Goal: Transaction & Acquisition: Purchase product/service

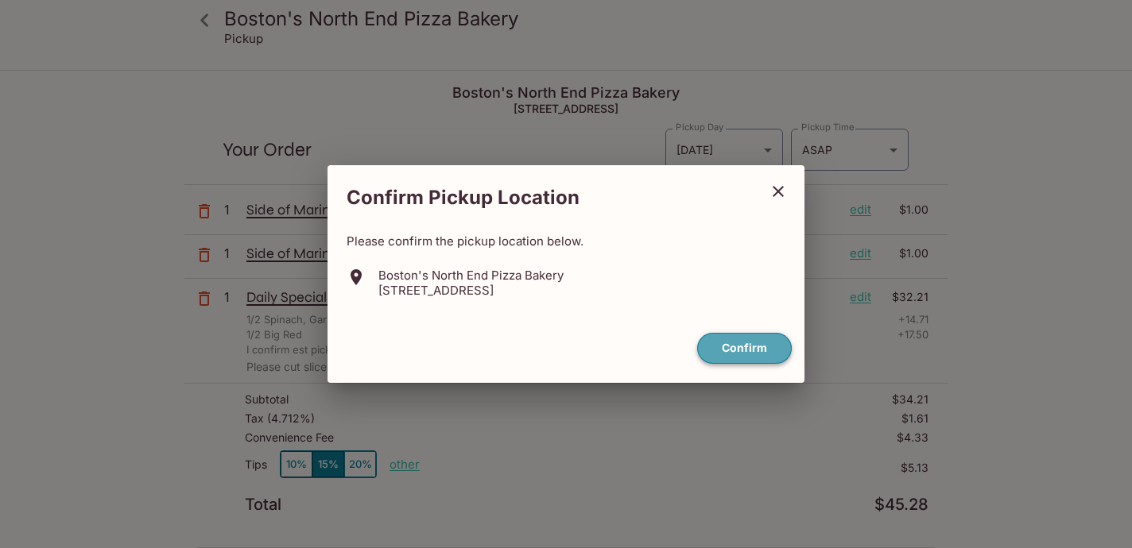
click at [770, 350] on button "Confirm" at bounding box center [744, 348] width 95 height 31
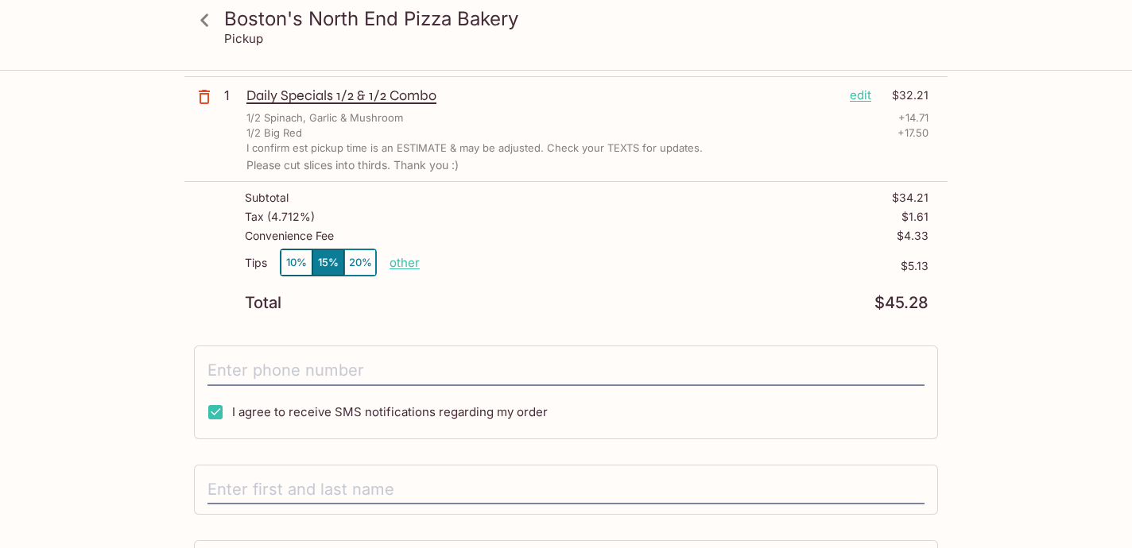
scroll to position [201, 0]
click at [300, 263] on button "10%" at bounding box center [297, 263] width 32 height 26
click at [396, 259] on p "other" at bounding box center [404, 263] width 30 height 15
click at [331, 260] on button "15%" at bounding box center [328, 263] width 32 height 26
click at [397, 269] on p "other" at bounding box center [404, 263] width 30 height 15
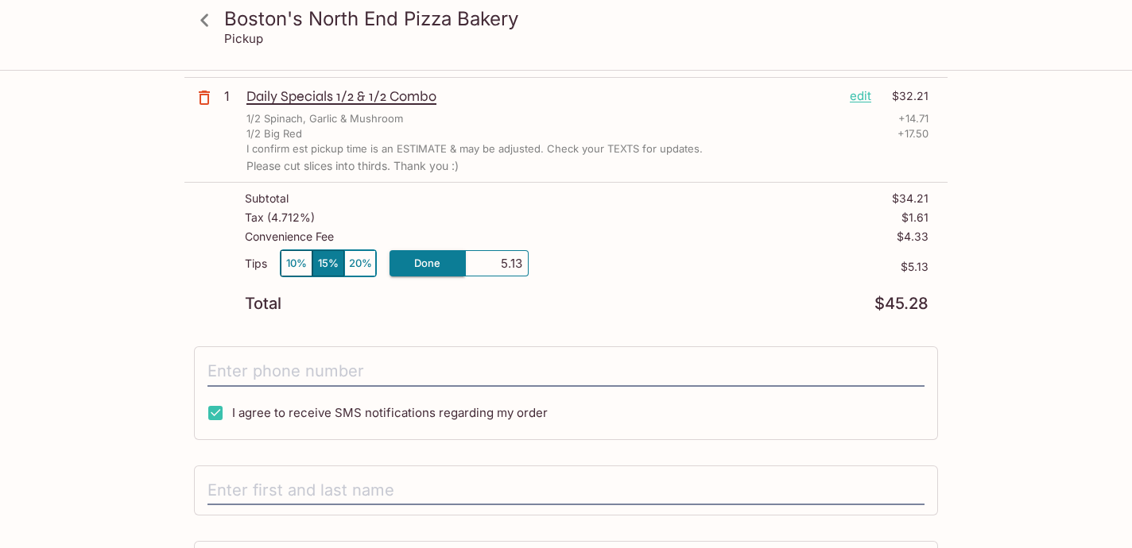
click at [508, 256] on input "5.13" at bounding box center [496, 263] width 51 height 17
type input "4.85"
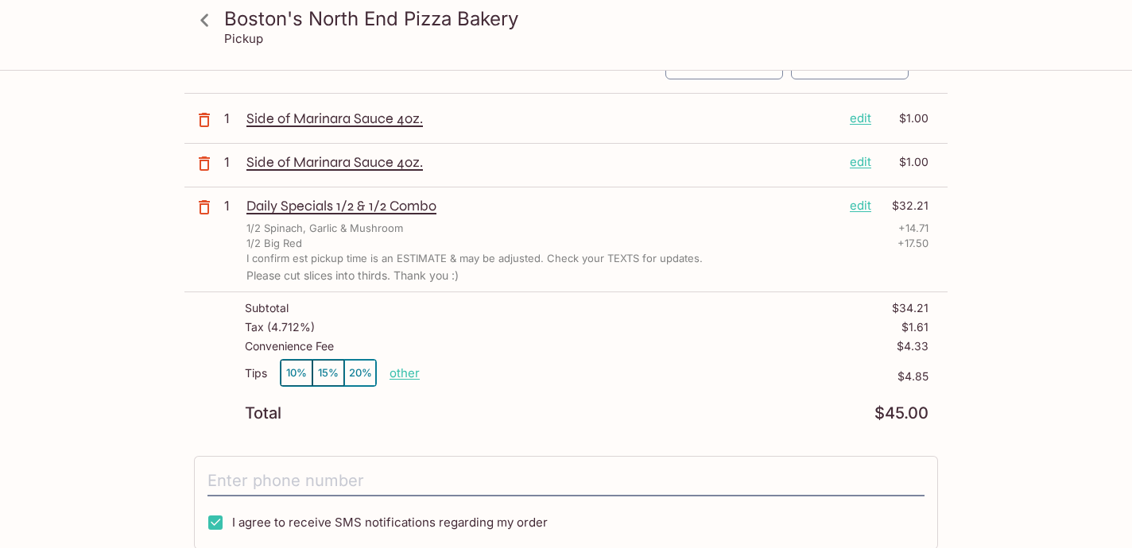
scroll to position [0, 0]
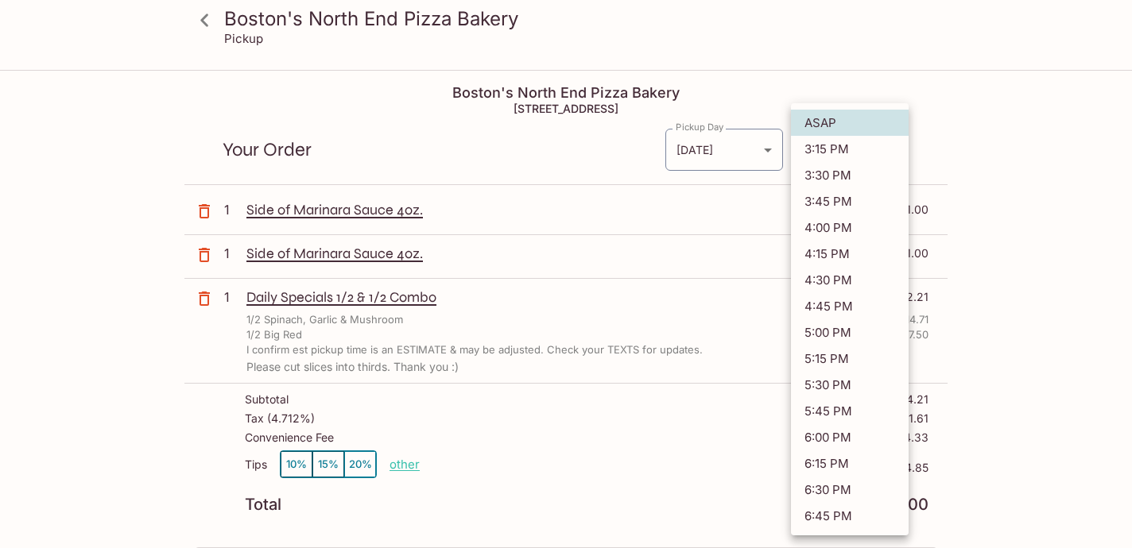
click at [834, 149] on body "Boston's North End Pizza Bakery Pickup Boston's North End Pizza Bakery [STREET_…" at bounding box center [566, 346] width 1132 height 548
click at [850, 207] on li "3:45 PM" at bounding box center [850, 201] width 118 height 26
type input "[DATE]T01:45:13.000000Z"
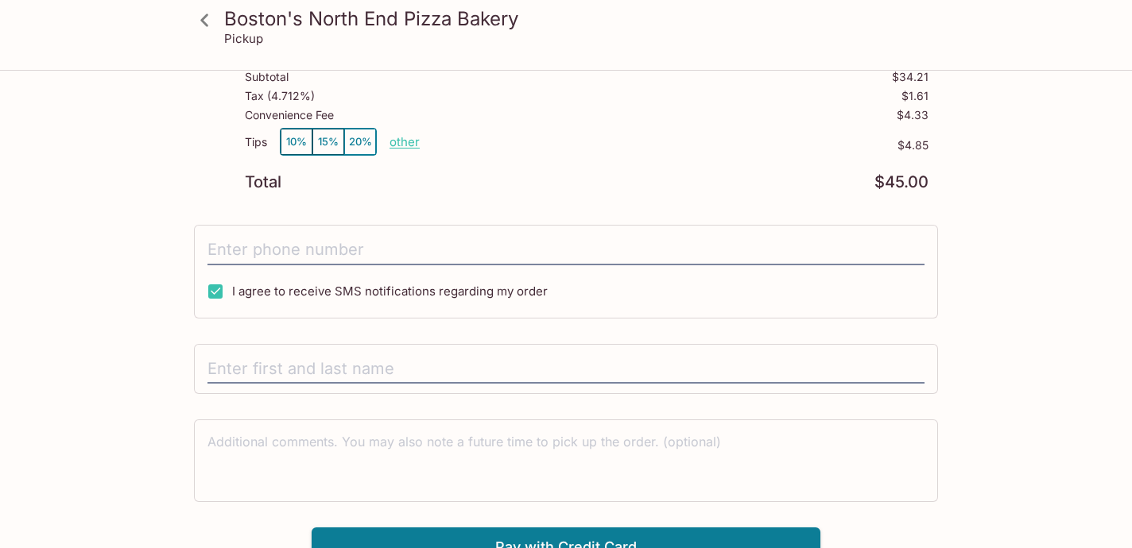
scroll to position [323, 0]
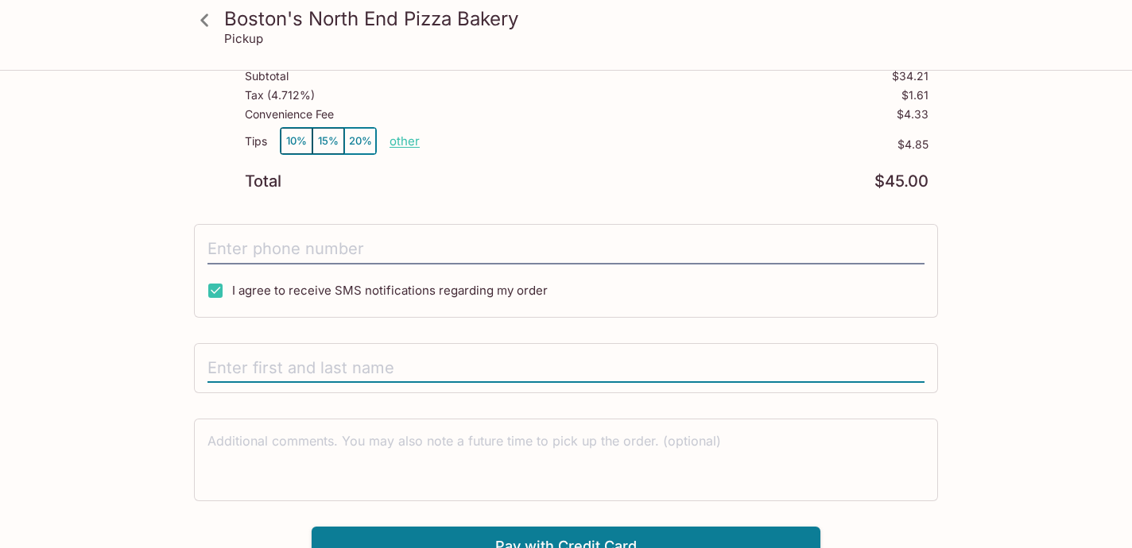
click at [498, 373] on input "text" at bounding box center [565, 369] width 717 height 30
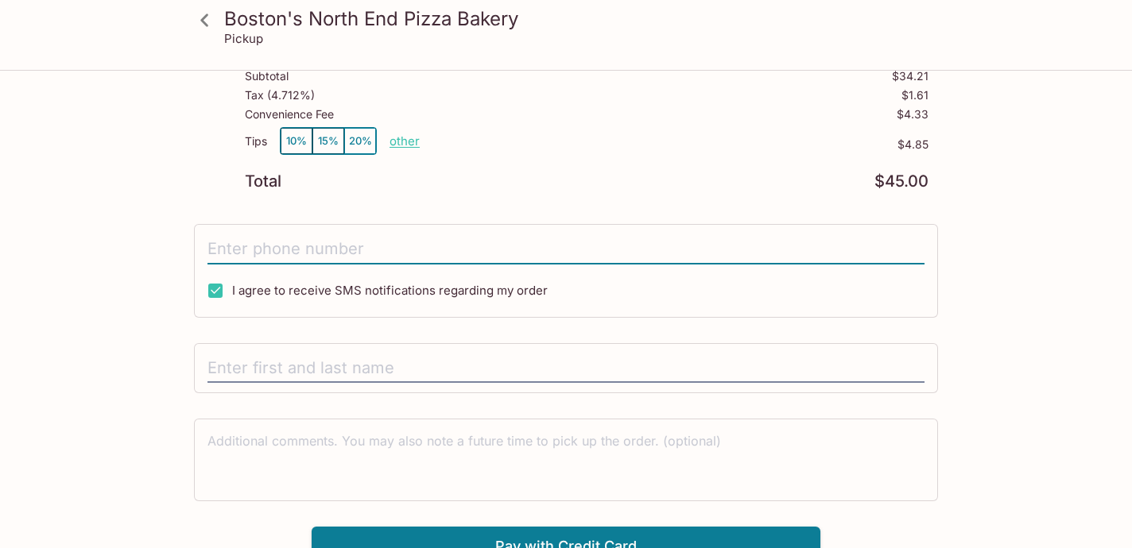
click at [493, 246] on input "tel" at bounding box center [565, 249] width 717 height 30
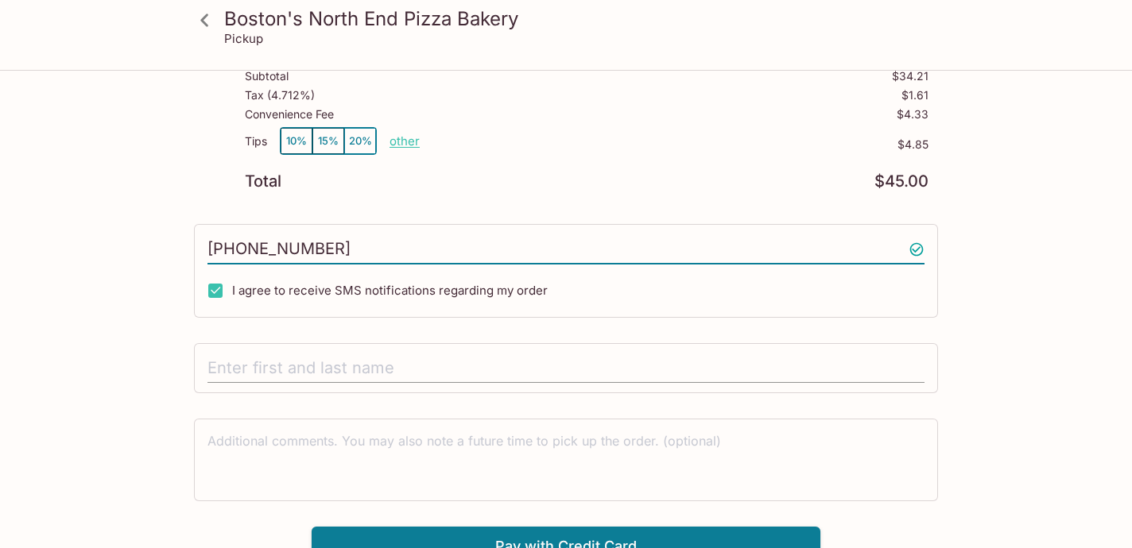
type input "[PHONE_NUMBER]"
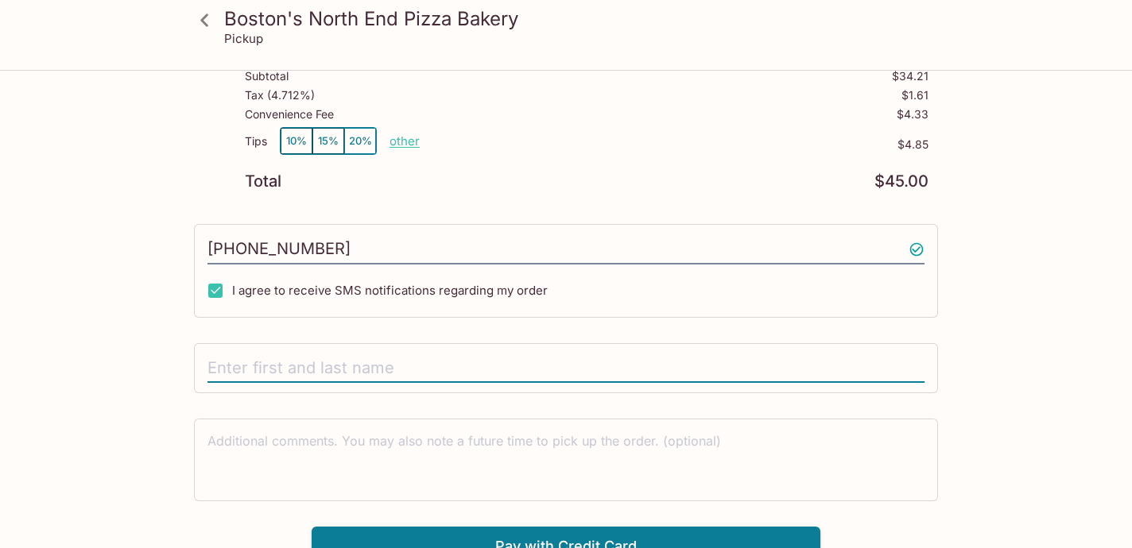
click at [506, 376] on input "text" at bounding box center [565, 369] width 717 height 30
type input "[PERSON_NAME]"
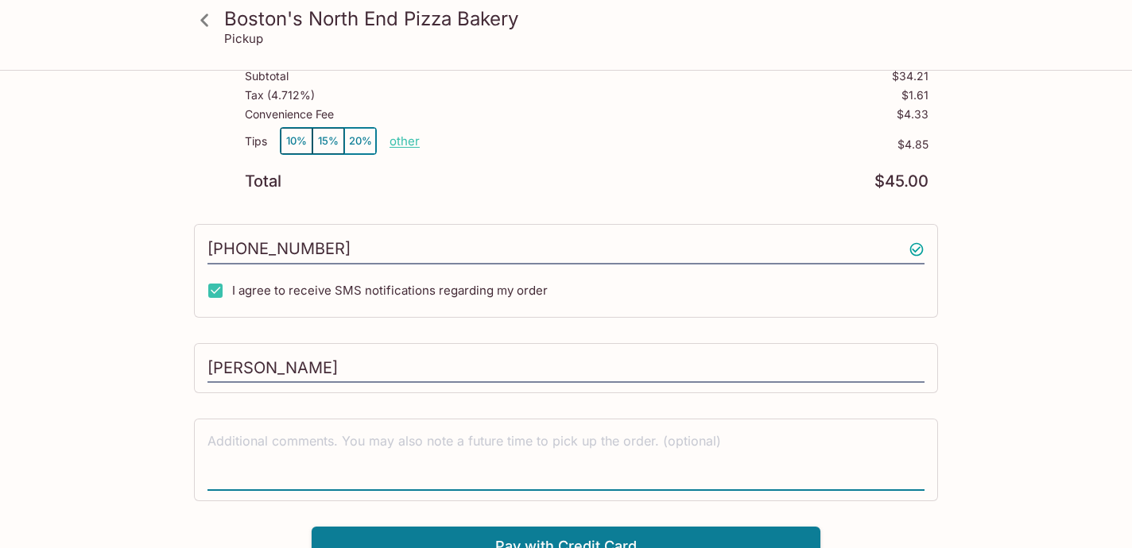
click at [485, 455] on textarea at bounding box center [565, 459] width 717 height 55
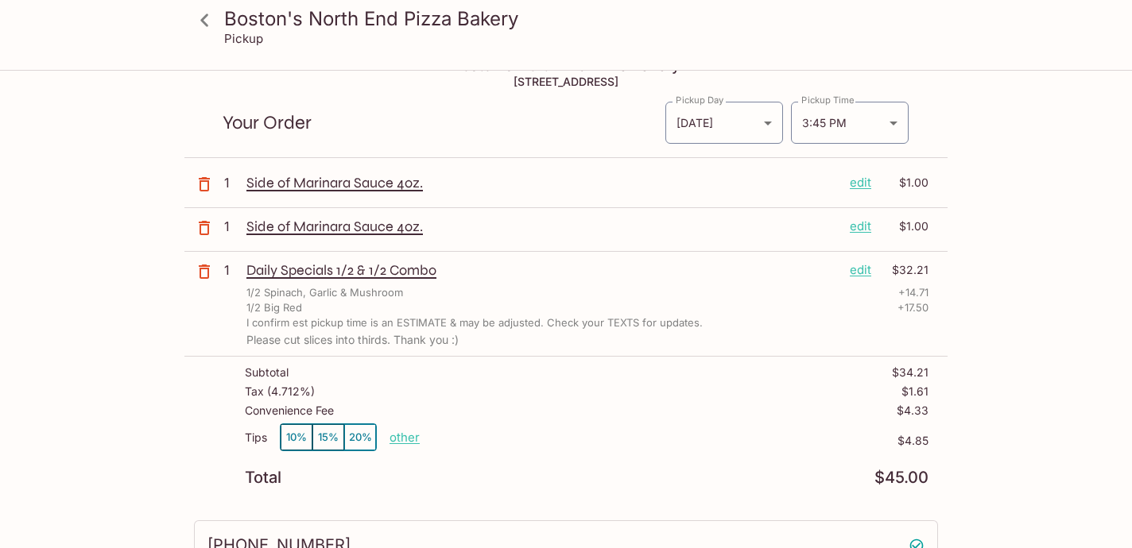
scroll to position [0, 0]
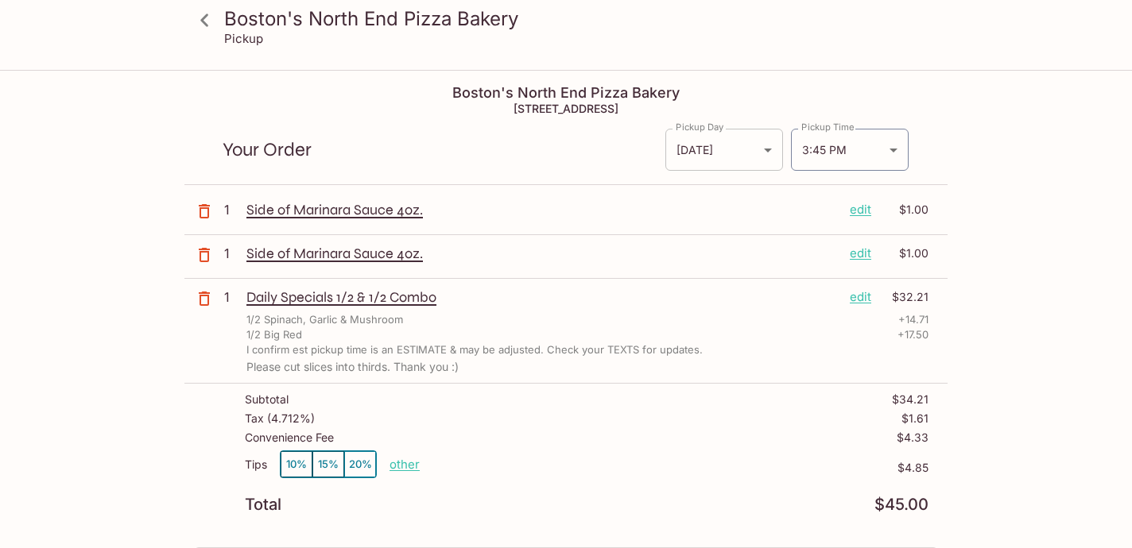
type textarea "Please cut slices into thirds. Pickup time: ~3:45 PM [DATE]"
click at [742, 152] on body "Boston's North End Pizza Bakery Pickup Boston's North End Pizza Bakery [STREET_…" at bounding box center [566, 346] width 1132 height 548
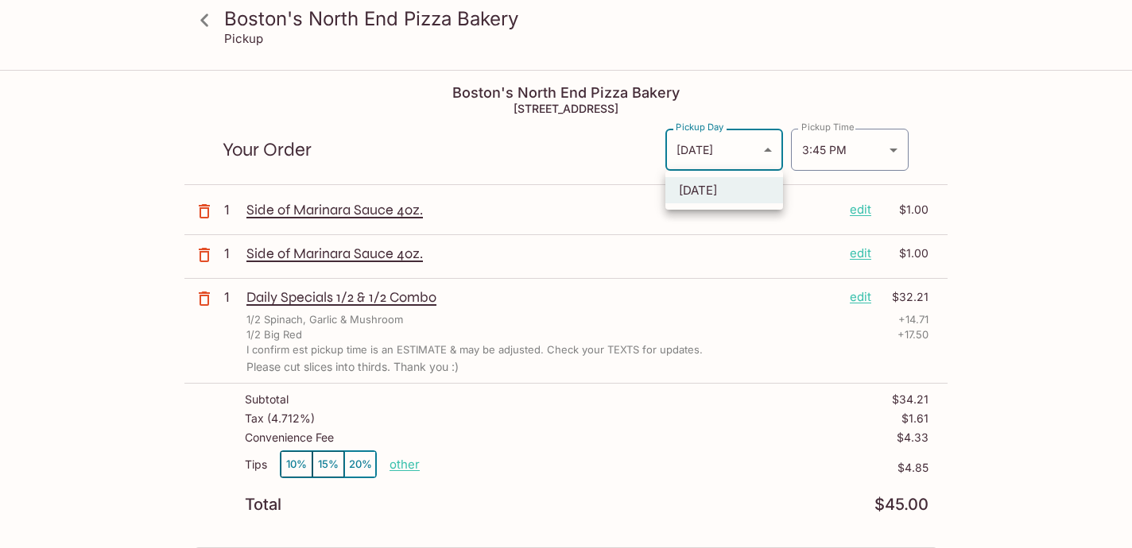
click at [742, 152] on div at bounding box center [566, 274] width 1132 height 548
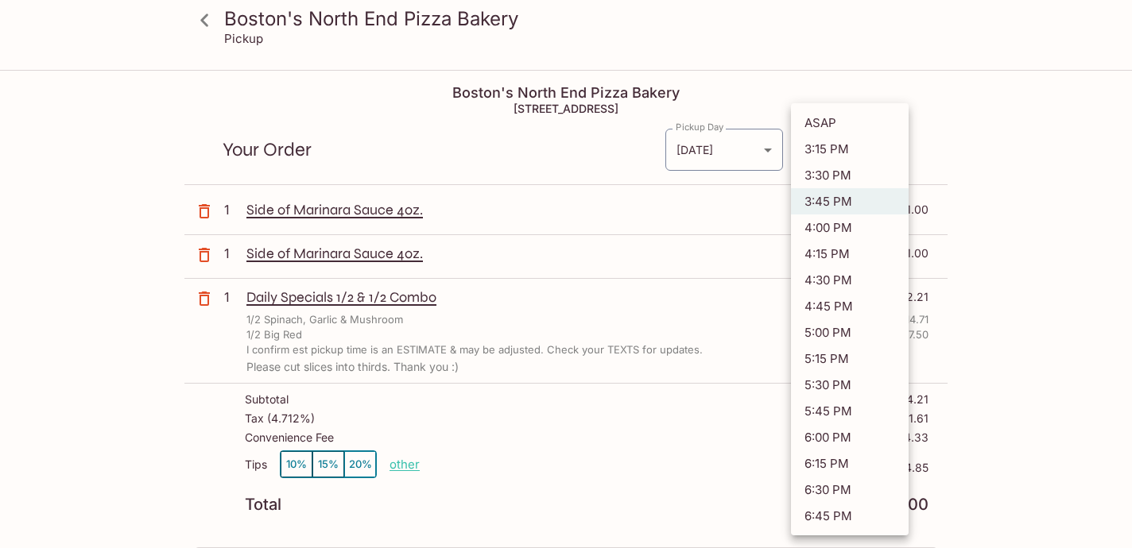
click at [855, 150] on body "Boston's North End Pizza Bakery Pickup Boston's North End Pizza Bakery [STREET_…" at bounding box center [566, 346] width 1132 height 548
click at [971, 142] on div at bounding box center [566, 274] width 1132 height 548
click at [878, 149] on body "Boston's North End Pizza Bakery Pickup Boston's North End Pizza Bakery [STREET_…" at bounding box center [566, 346] width 1132 height 548
click at [835, 307] on li "4:45 PM" at bounding box center [850, 306] width 118 height 26
type input "[DATE]T02:45:13.000000Z"
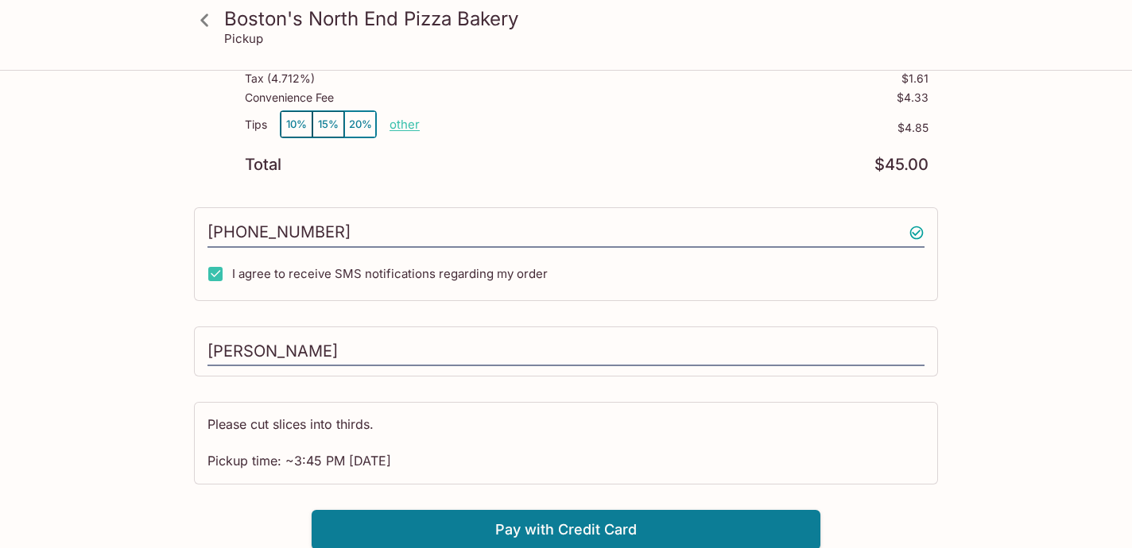
scroll to position [342, 0]
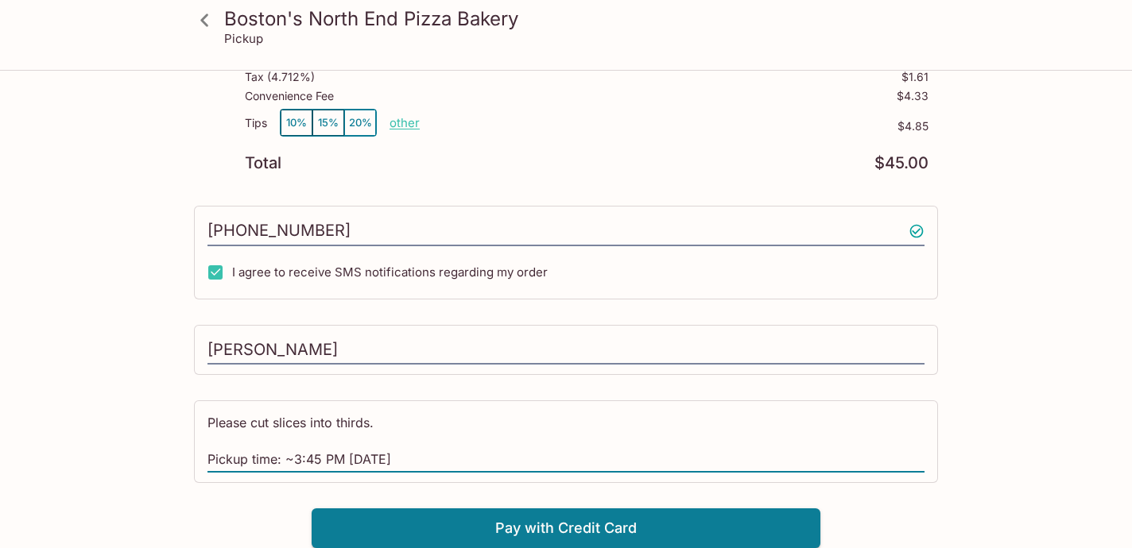
click at [319, 455] on textarea "Please cut slices into thirds. Pickup time: ~3:45 PM [DATE]" at bounding box center [565, 441] width 717 height 55
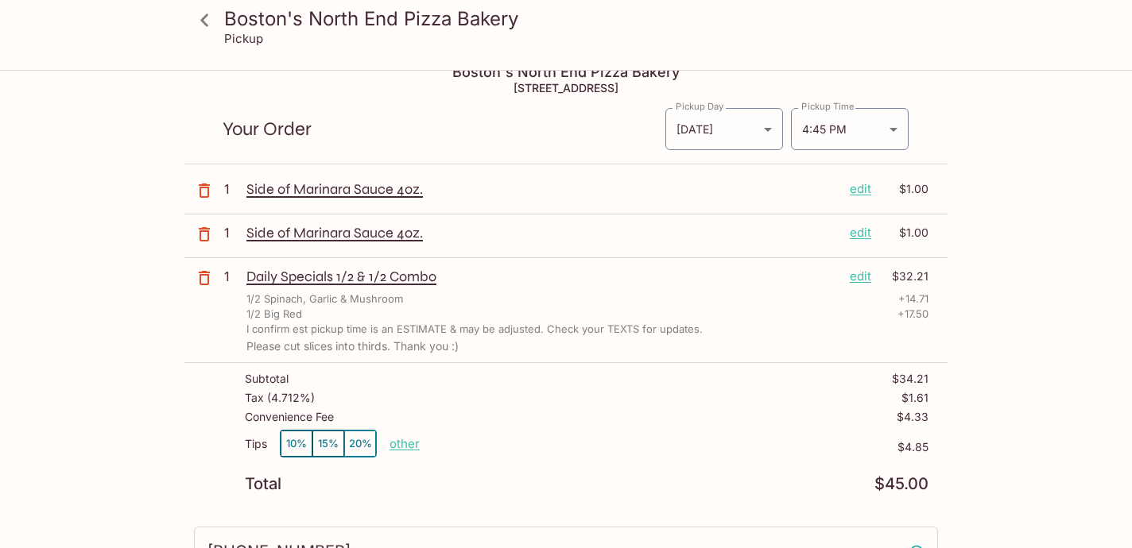
scroll to position [23, 0]
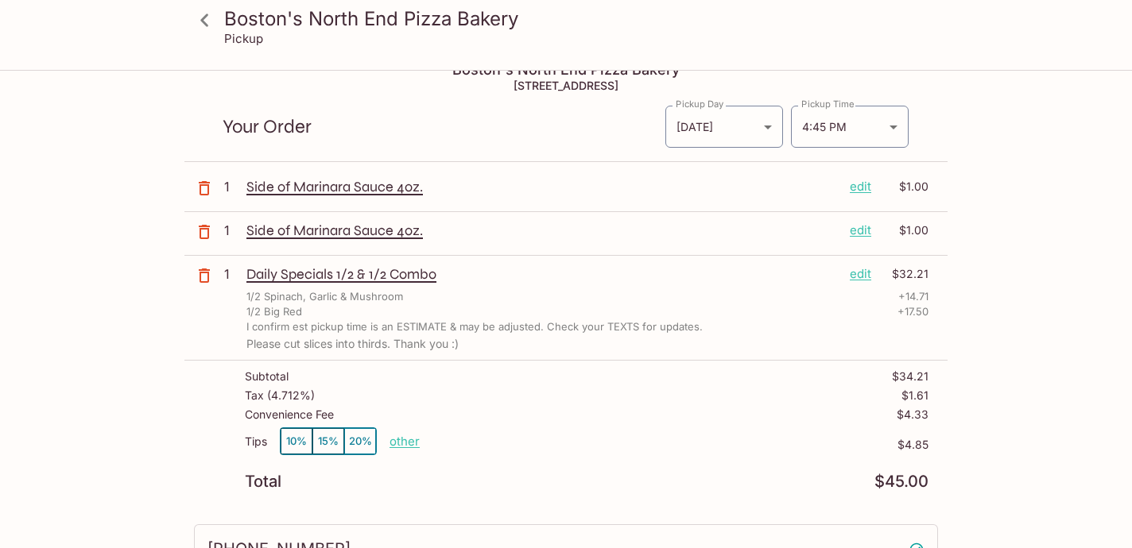
type textarea "Please cut slices into thirds. Pickup time: PM [DATE]"
